Goal: Ask a question

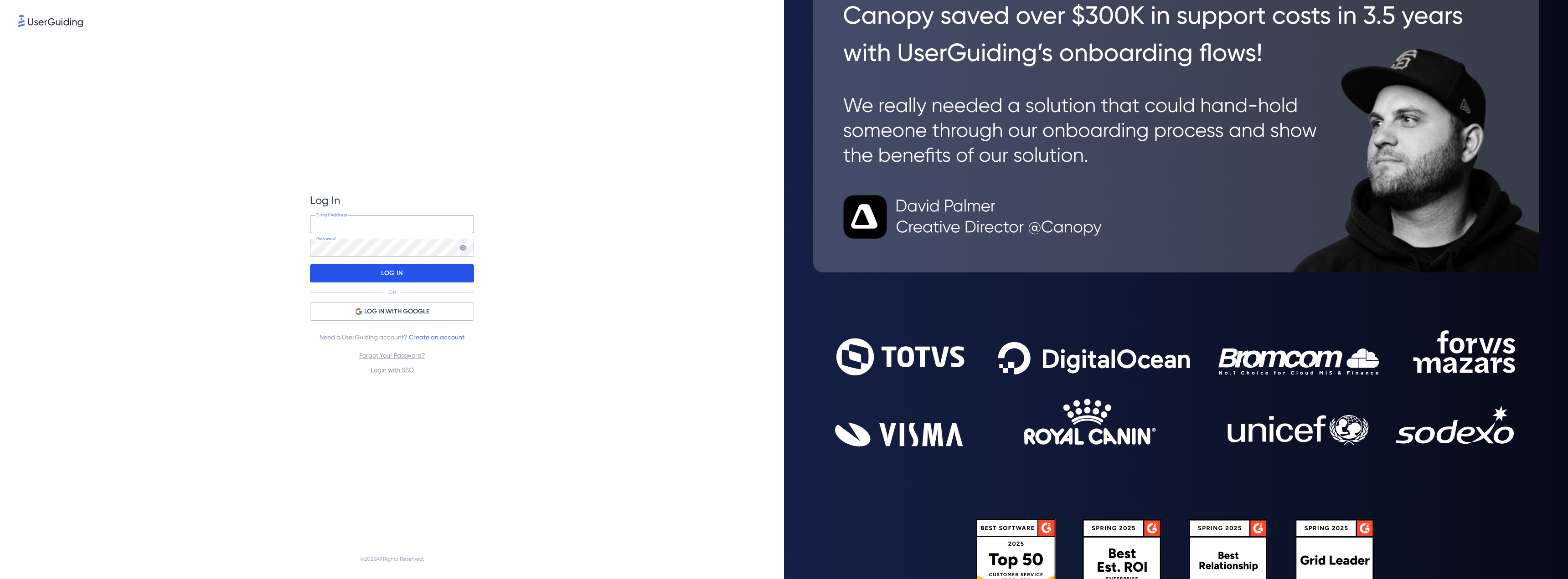
type input "[EMAIL_ADDRESS][DOMAIN_NAME]"
click at [419, 273] on div "LOG IN" at bounding box center [392, 273] width 164 height 18
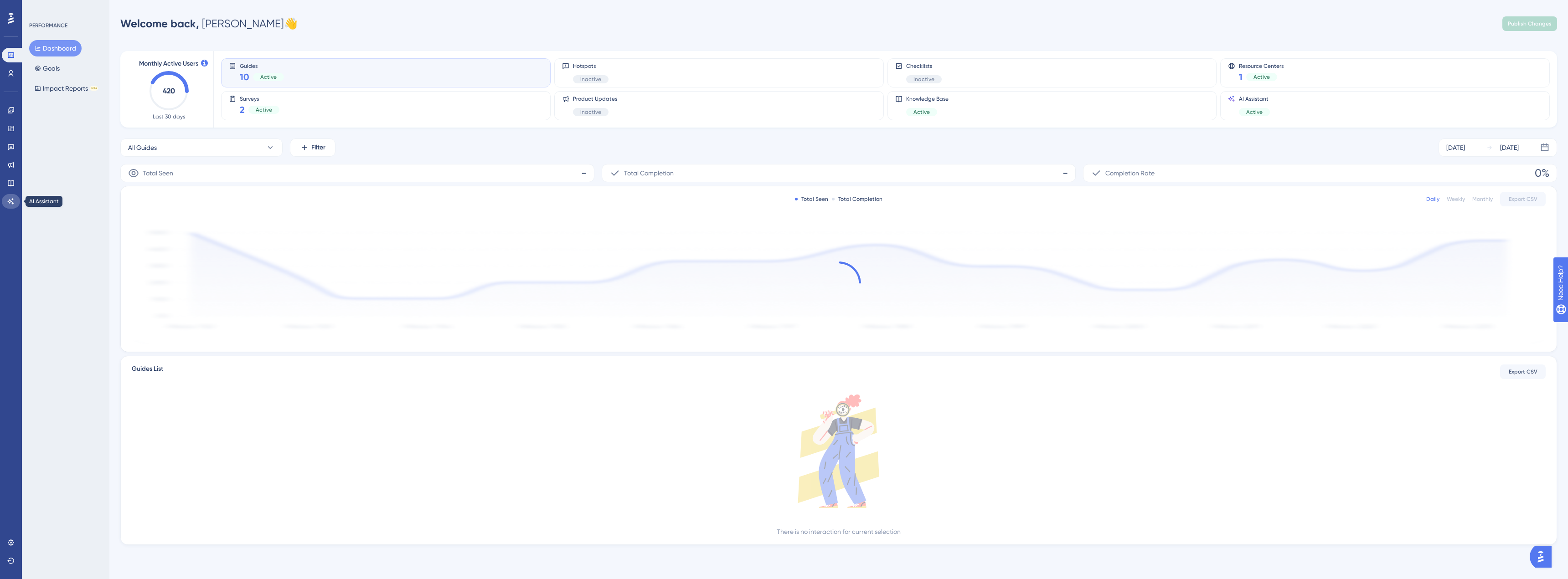
click at [16, 200] on link at bounding box center [11, 201] width 18 height 15
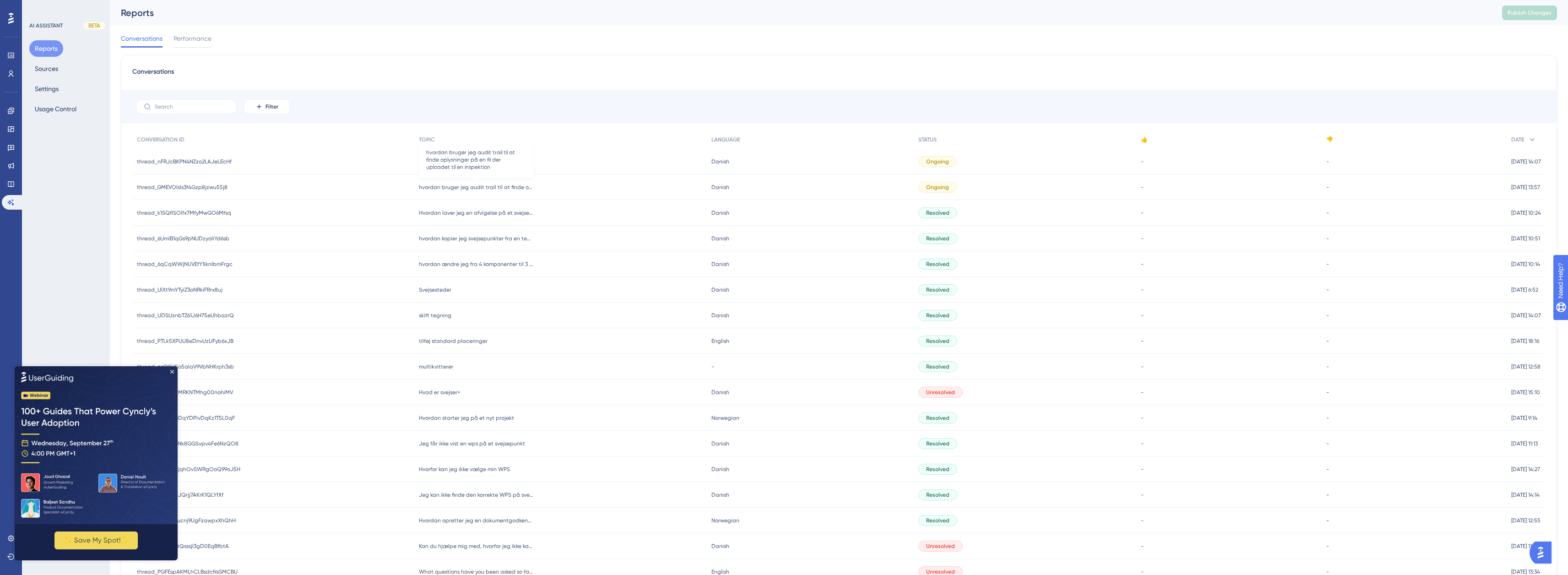
click at [465, 184] on span "hvordan bruger jeg audit trail til at finde oplysninger på en fil der uploadet …" at bounding box center [476, 187] width 114 height 7
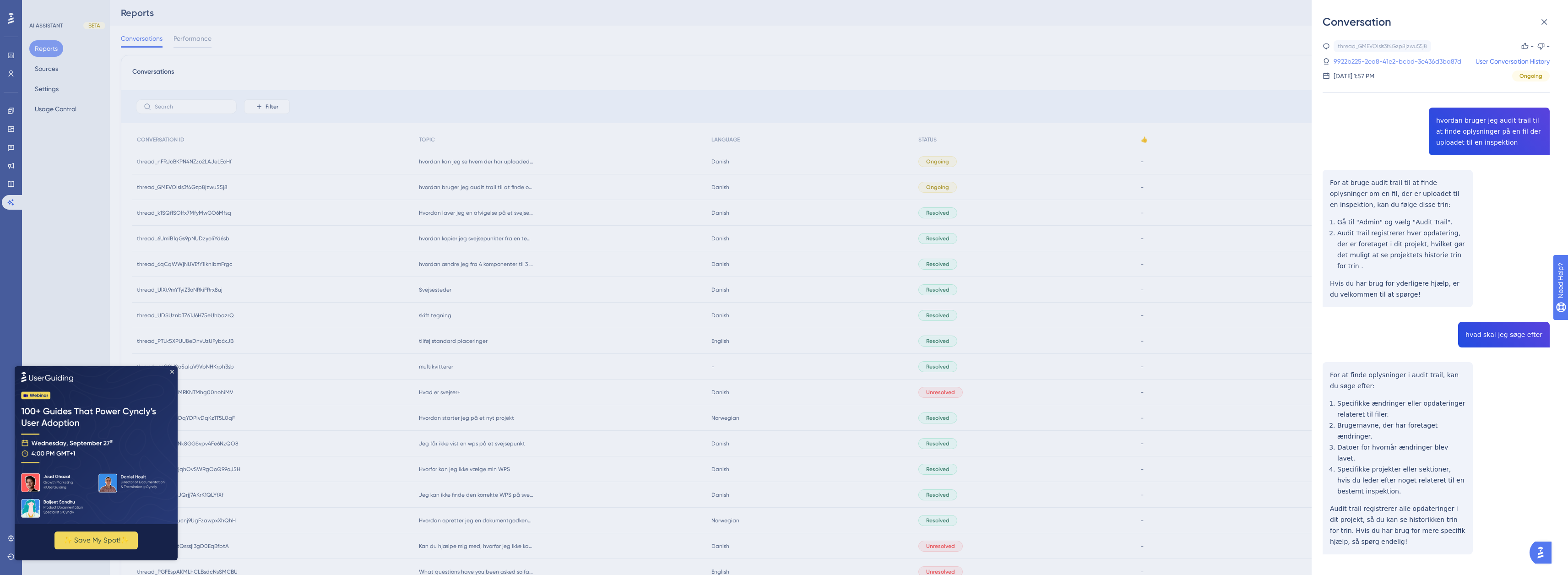
click at [1435, 59] on link "9922b225-2ea8-41e2-bcbd-3e436d3ba87d" at bounding box center [1397, 61] width 128 height 11
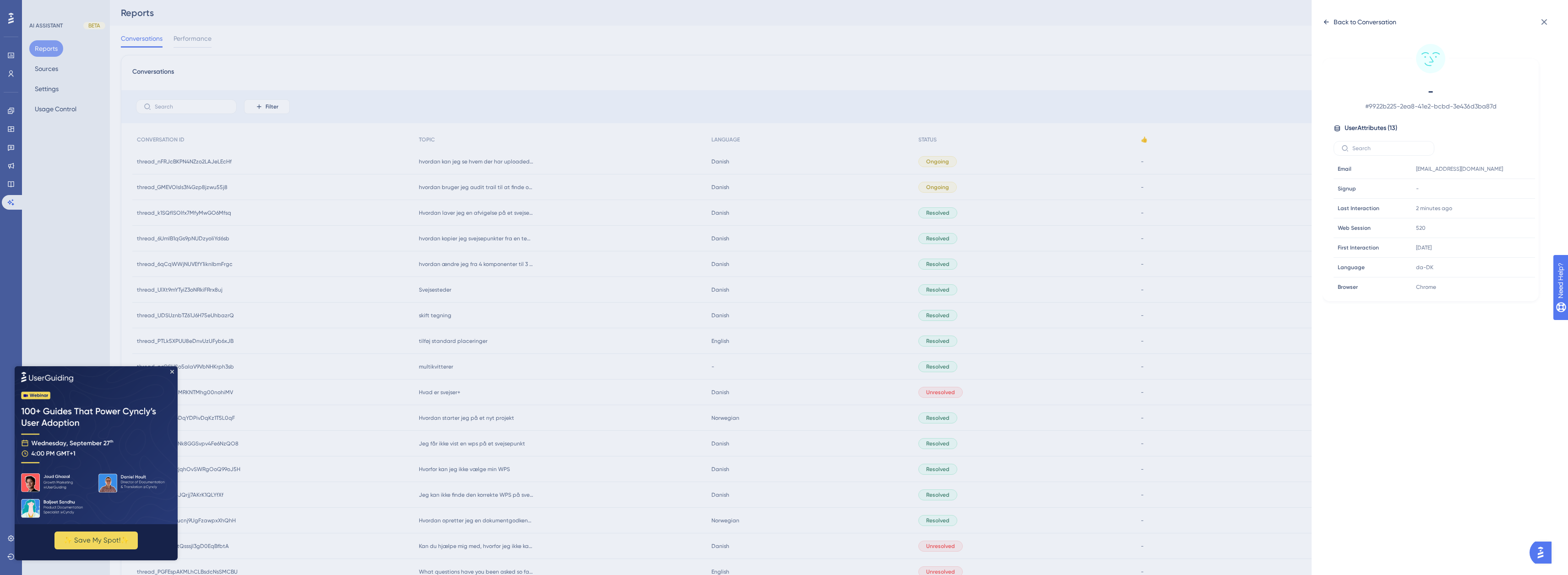
click at [1328, 21] on icon at bounding box center [1326, 22] width 7 height 7
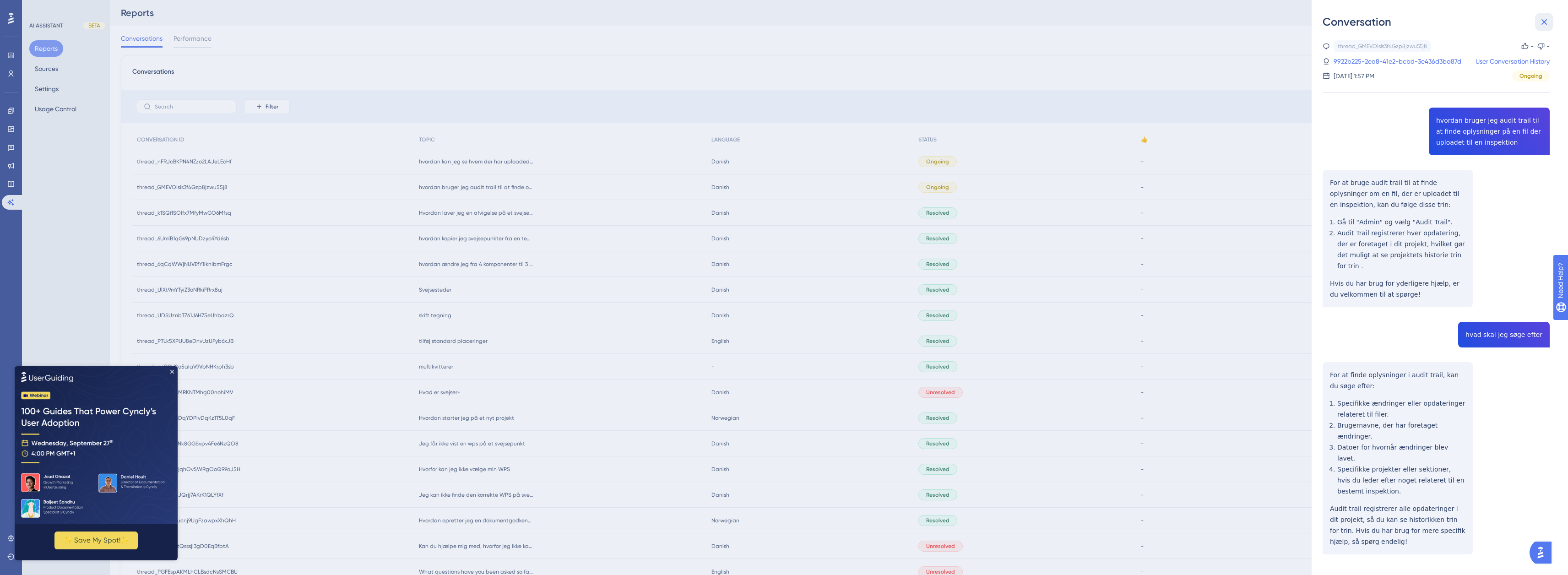
click at [1539, 22] on icon at bounding box center [1544, 22] width 11 height 11
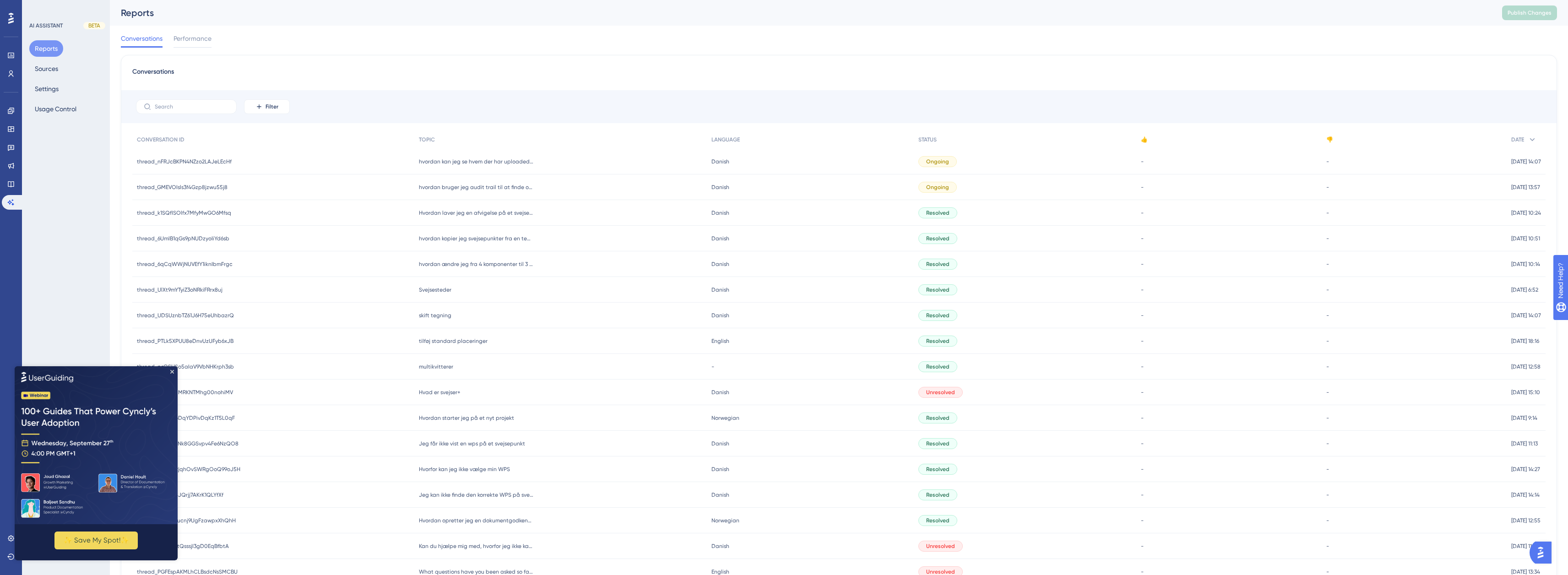
click at [487, 156] on div "hvordan kan jeg se hvem der har uploaded en fil (inspektionsrapport) på et proj…" at bounding box center [561, 161] width 293 height 26
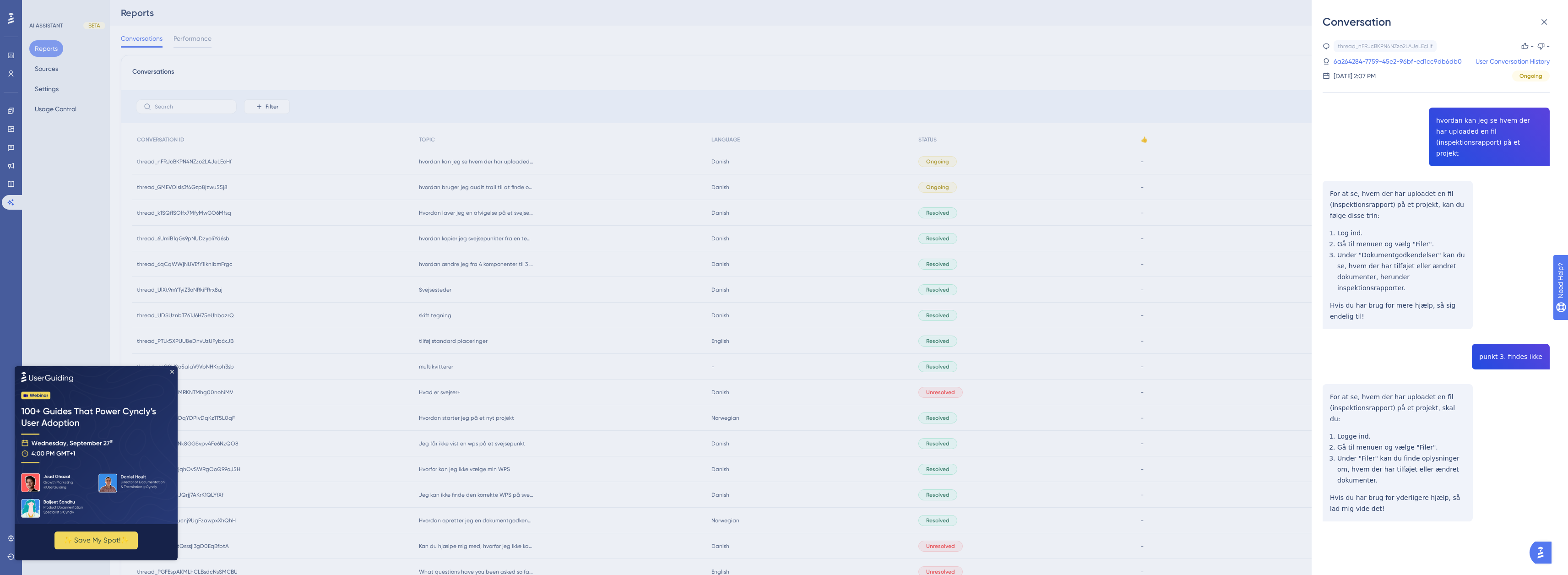
click at [1149, 101] on div "Conversation thread_nFRJcBKPN4NZzo2LAJeLEcHf Copy - - 6a264284-7759-45e2-96bf-e…" at bounding box center [784, 287] width 1568 height 575
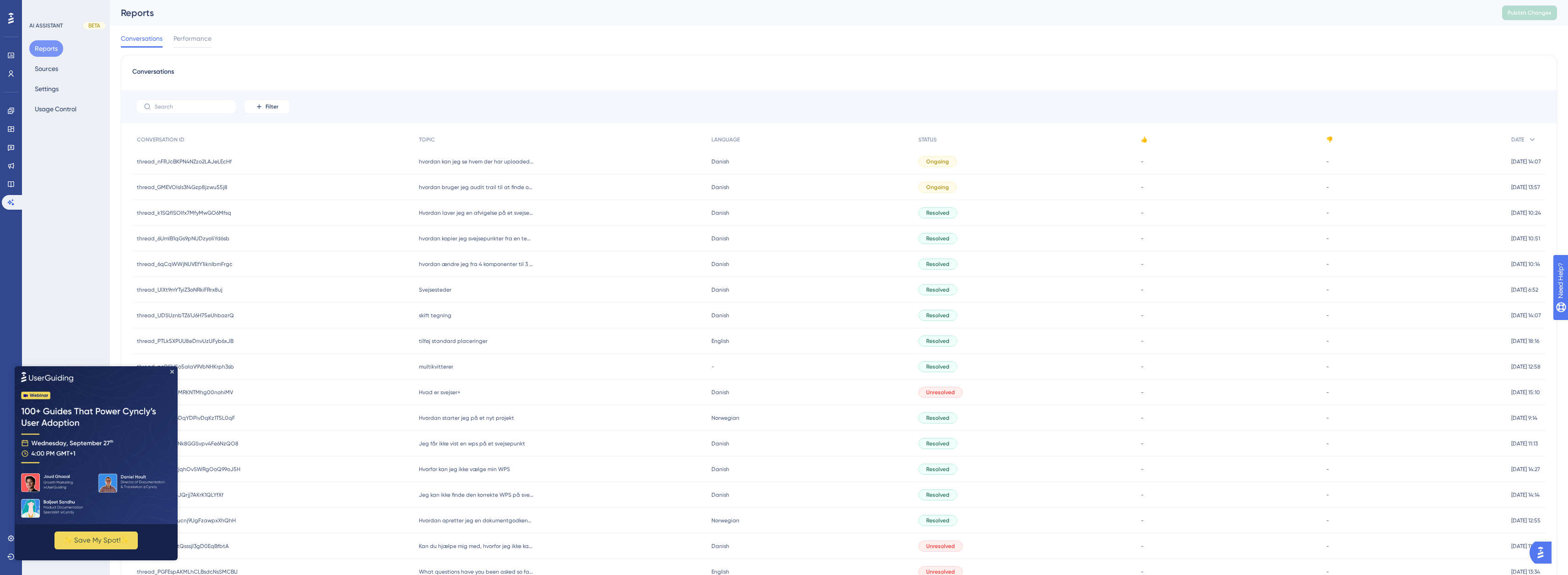
click at [554, 156] on div "hvordan kan jeg se hvem der har uploaded en fil (inspektionsrapport) på et proj…" at bounding box center [561, 161] width 293 height 26
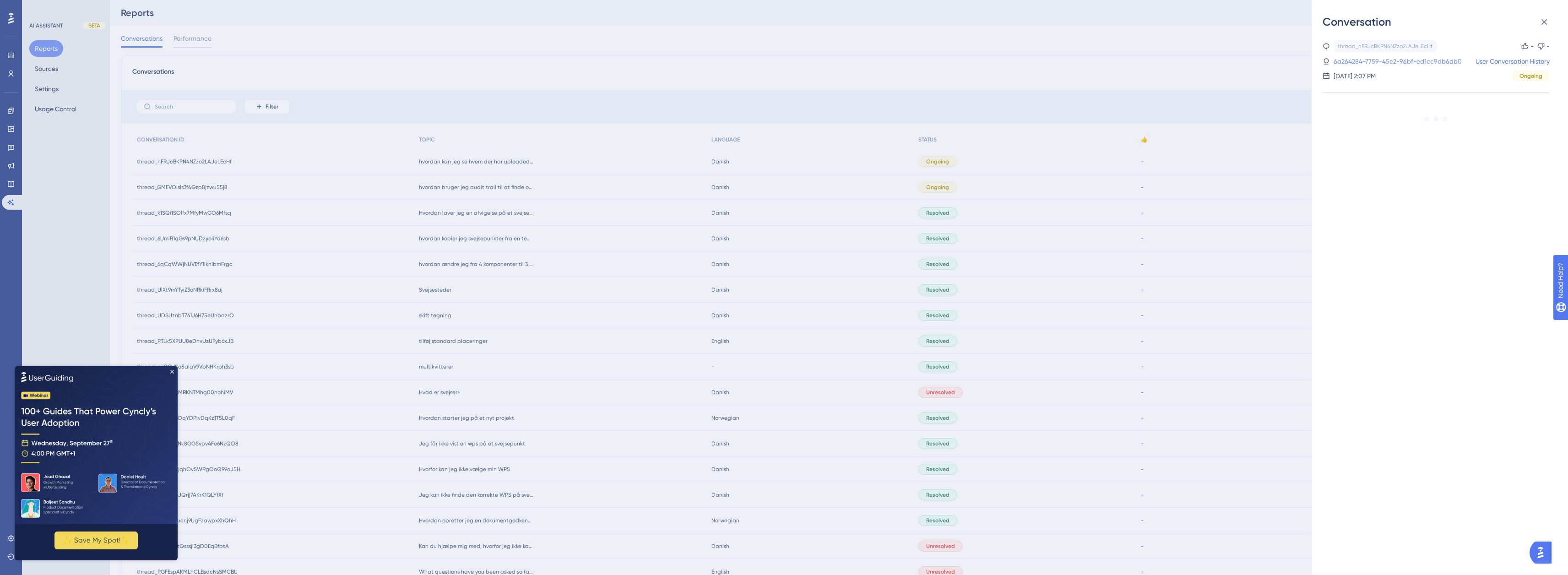
click at [1408, 61] on link "6a264284-7759-45e2-96bf-ed1cc9db6db0" at bounding box center [1397, 61] width 128 height 11
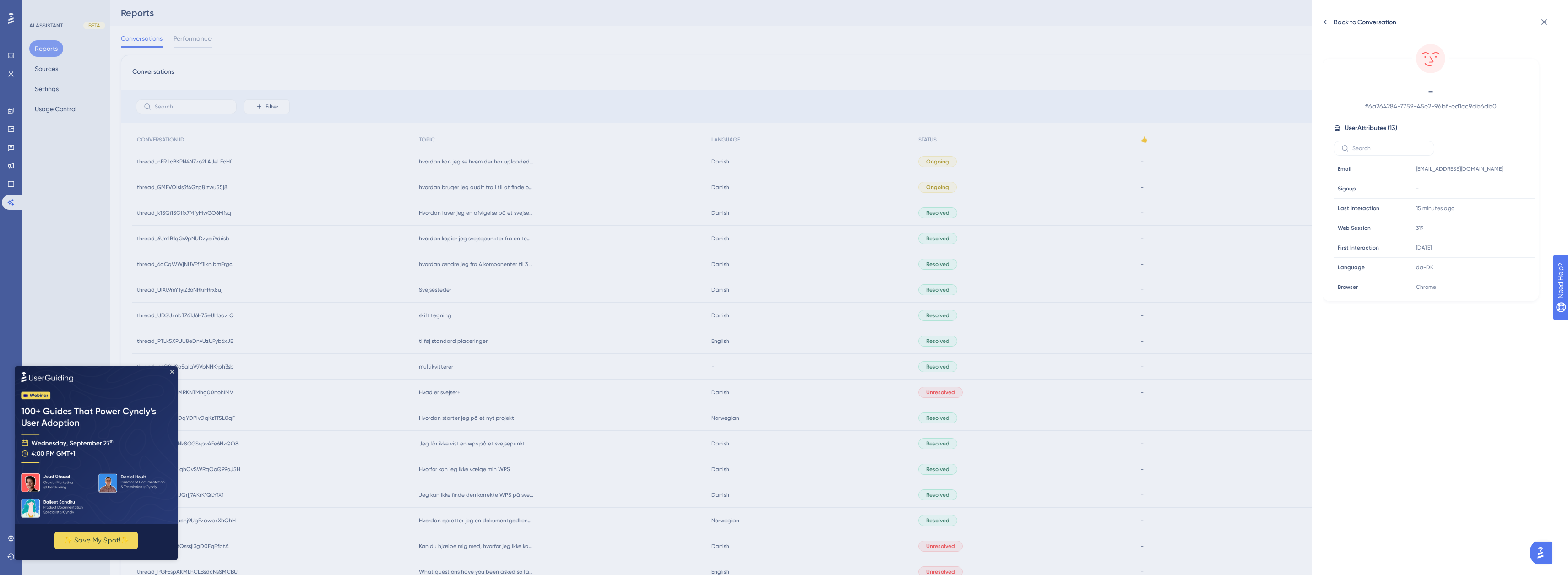
click at [1333, 20] on div "Back to Conversation" at bounding box center [1364, 22] width 63 height 11
